Goal: Transaction & Acquisition: Book appointment/travel/reservation

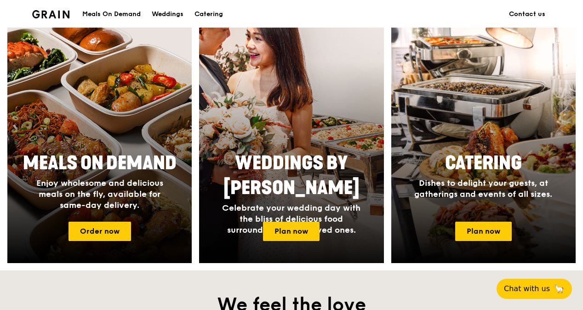
scroll to position [368, 0]
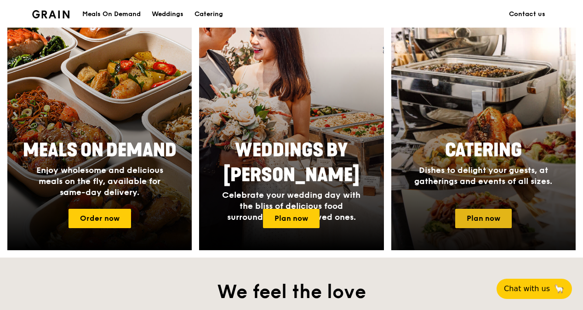
click at [460, 220] on link "Plan now" at bounding box center [483, 218] width 57 height 19
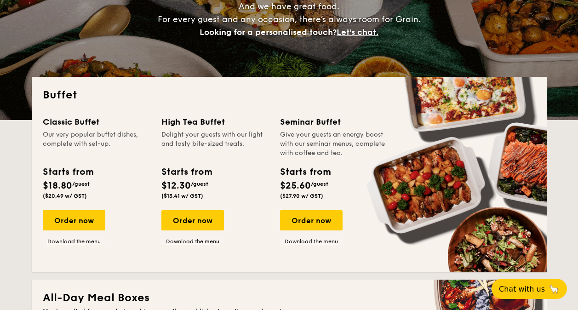
scroll to position [138, 0]
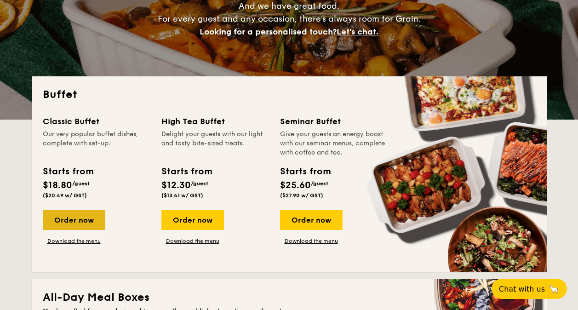
click at [66, 215] on div "Order now" at bounding box center [74, 220] width 63 height 20
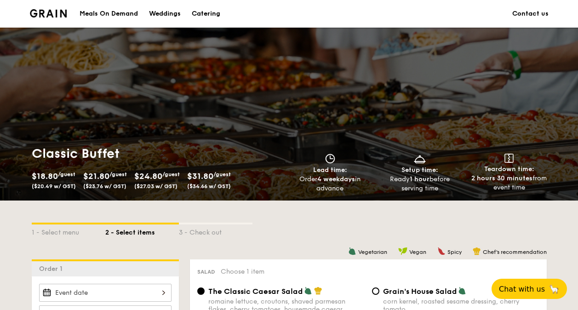
scroll to position [137, 0]
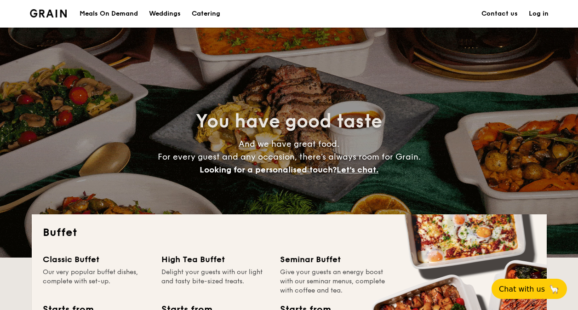
click at [210, 19] on h1 "Catering" at bounding box center [206, 14] width 29 height 28
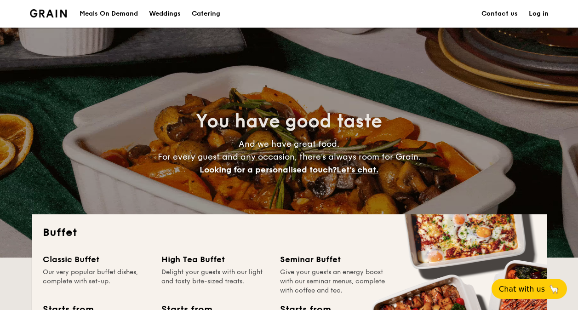
click at [202, 14] on h1 "Catering" at bounding box center [206, 14] width 29 height 28
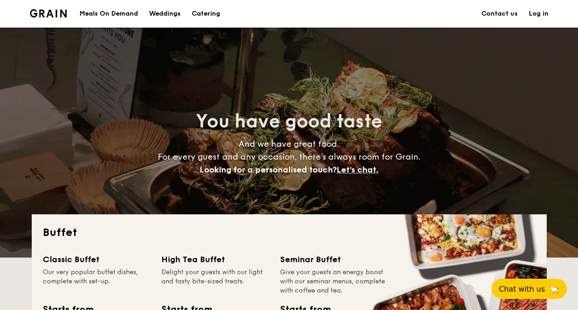
click at [213, 18] on h1 "Catering" at bounding box center [206, 14] width 29 height 28
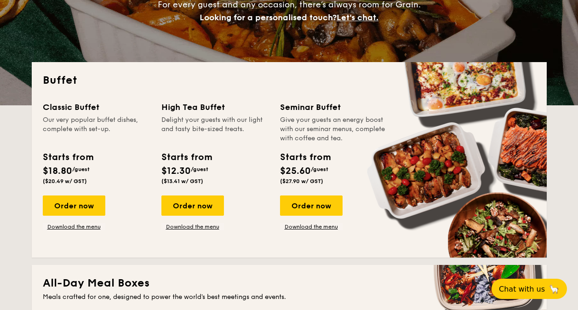
scroll to position [138, 0]
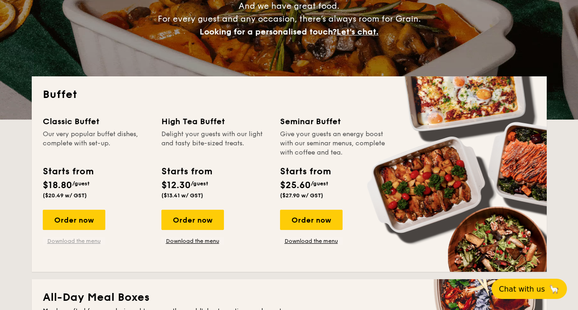
click at [90, 240] on link "Download the menu" at bounding box center [74, 240] width 63 height 7
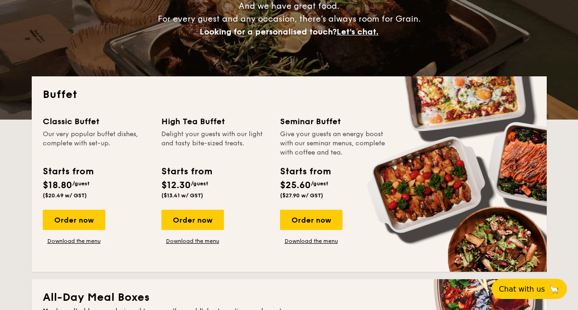
drag, startPoint x: 42, startPoint y: 184, endPoint x: 96, endPoint y: 195, distance: 54.3
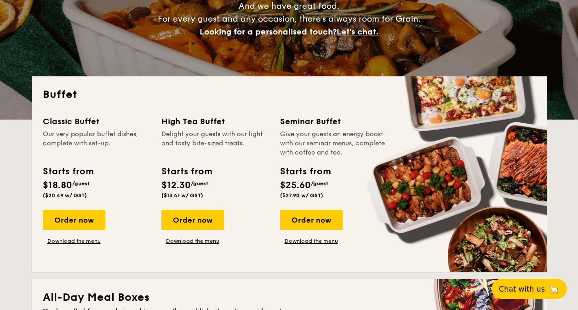
click at [96, 195] on div "Starts from $18.80 /guest ($20.49 w/ GST)" at bounding box center [68, 182] width 58 height 34
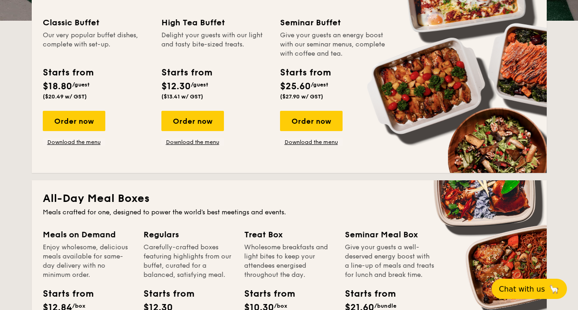
scroll to position [138, 0]
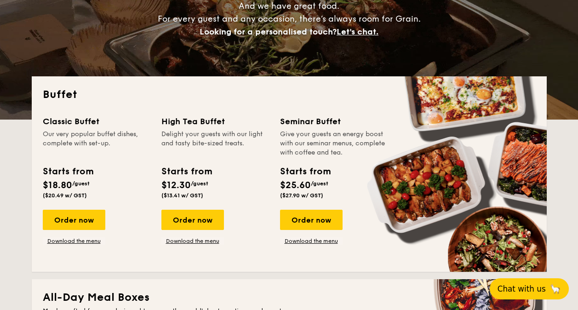
click at [523, 287] on span "Chat with us" at bounding box center [522, 288] width 48 height 9
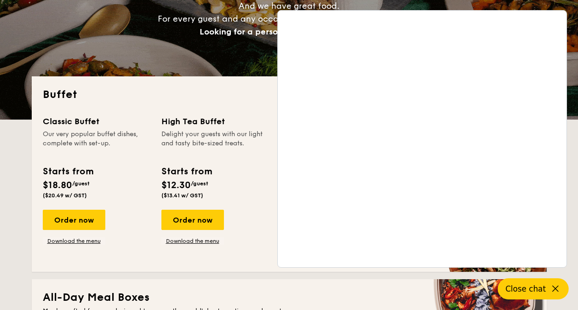
click at [276, 83] on div "Buffet Classic Buffet Our very popular buffet dishes, complete with set-up. Sta…" at bounding box center [289, 174] width 515 height 196
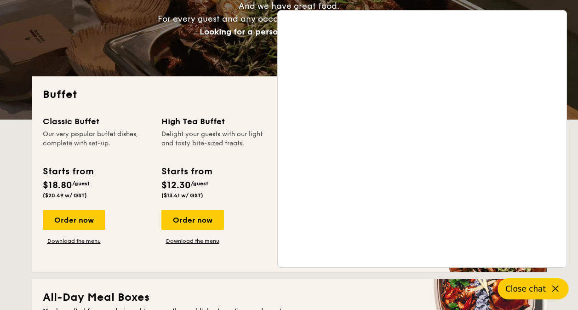
click at [259, 89] on h2 "Buffet" at bounding box center [289, 94] width 493 height 15
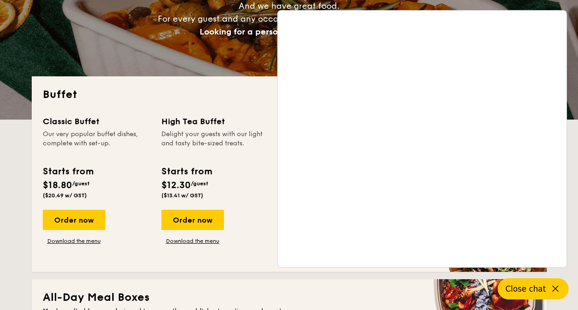
click at [201, 121] on div "High Tea Buffet" at bounding box center [215, 121] width 108 height 13
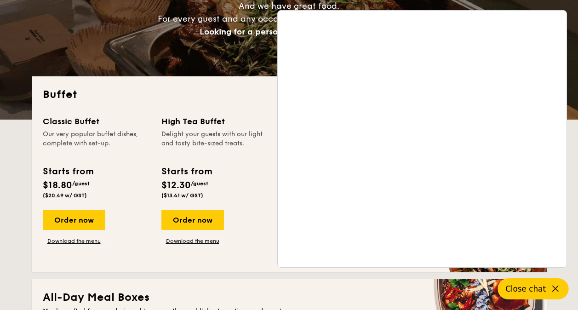
drag, startPoint x: 538, startPoint y: 284, endPoint x: 533, endPoint y: 283, distance: 5.1
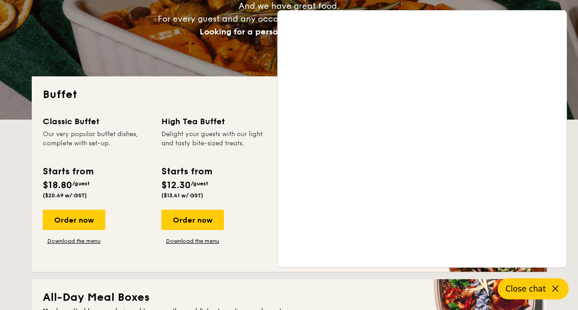
click at [531, 283] on button "Close chat" at bounding box center [533, 288] width 71 height 21
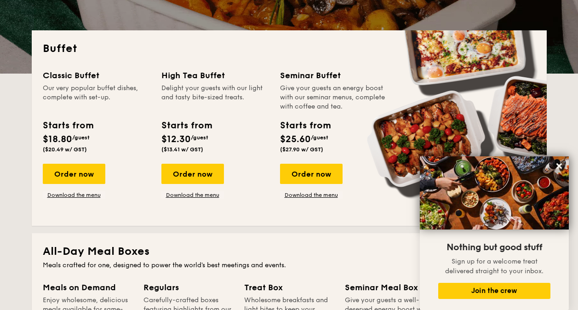
scroll to position [1926, 0]
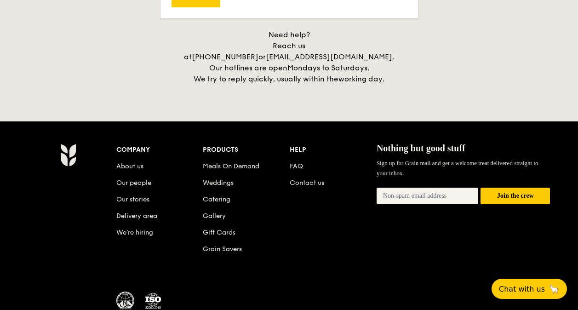
scroll to position [1926, 0]
